Goal: Task Accomplishment & Management: Use online tool/utility

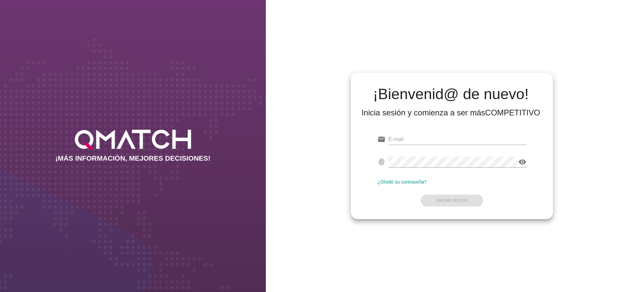
type input "[PERSON_NAME][EMAIL_ADDRESS][DOMAIN_NAME]"
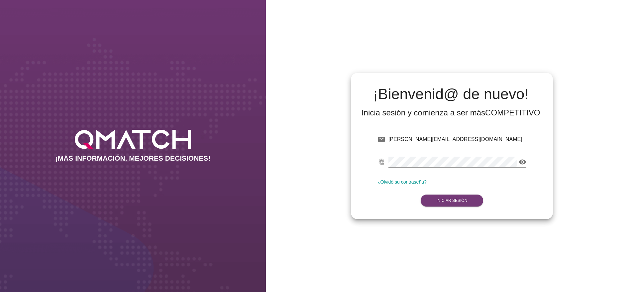
drag, startPoint x: 458, startPoint y: 220, endPoint x: 462, endPoint y: 204, distance: 17.3
click at [458, 218] on div "¡Bienvenid@ de nuevo! Inicia sesión y comienza a ser más COMPETITIVO email [PER…" at bounding box center [452, 146] width 372 height 292
click at [462, 205] on button "Iniciar Sesión" at bounding box center [452, 201] width 63 height 12
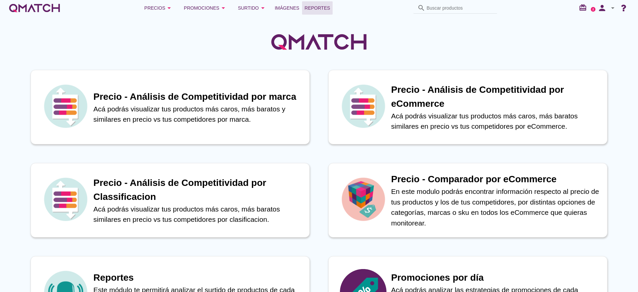
click at [322, 10] on span "Reportes" at bounding box center [318, 8] width 26 height 8
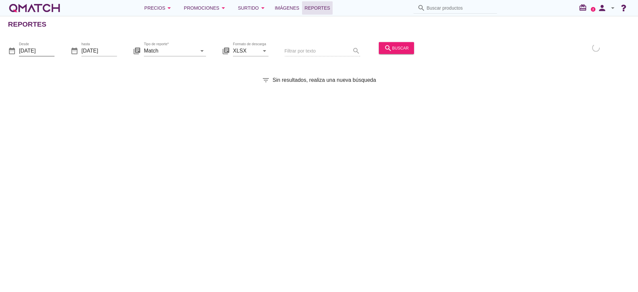
click at [37, 49] on input "[DATE]" at bounding box center [37, 50] width 36 height 11
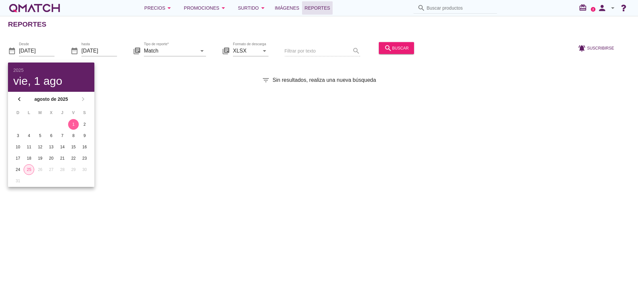
drag, startPoint x: 32, startPoint y: 169, endPoint x: 102, endPoint y: 100, distance: 98.7
click at [31, 170] on div "25" at bounding box center [29, 170] width 10 height 6
type input "[DATE]"
click at [167, 52] on input "Match" at bounding box center [170, 50] width 53 height 11
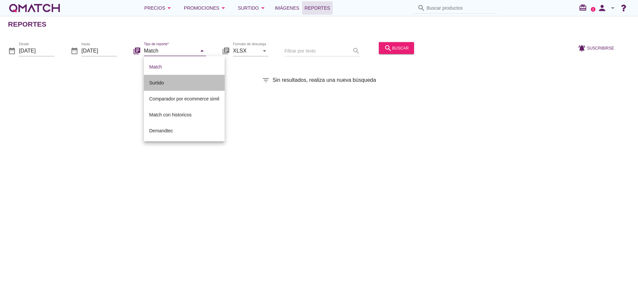
click at [165, 83] on div "Surtido" at bounding box center [184, 83] width 70 height 8
type input "Surtido"
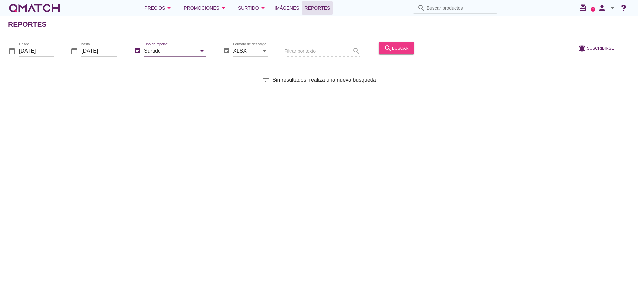
click at [393, 48] on div "search buscar" at bounding box center [396, 48] width 25 height 8
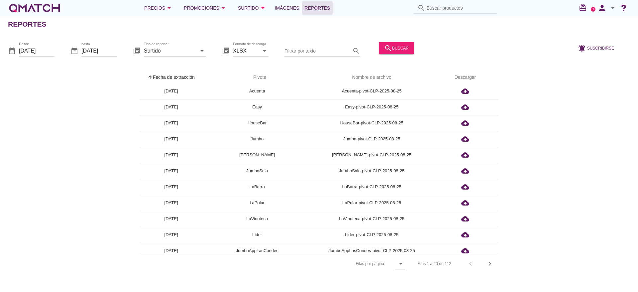
scroll to position [152, 0]
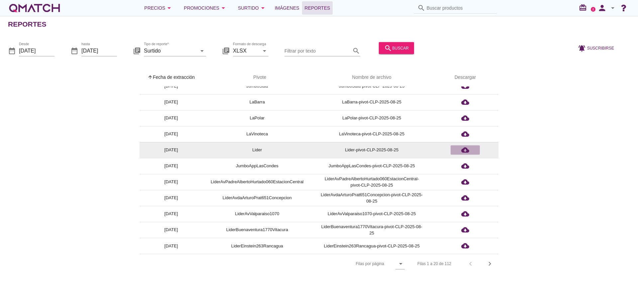
click at [464, 151] on icon "cloud_download" at bounding box center [465, 150] width 8 height 8
